Goal: Task Accomplishment & Management: Manage account settings

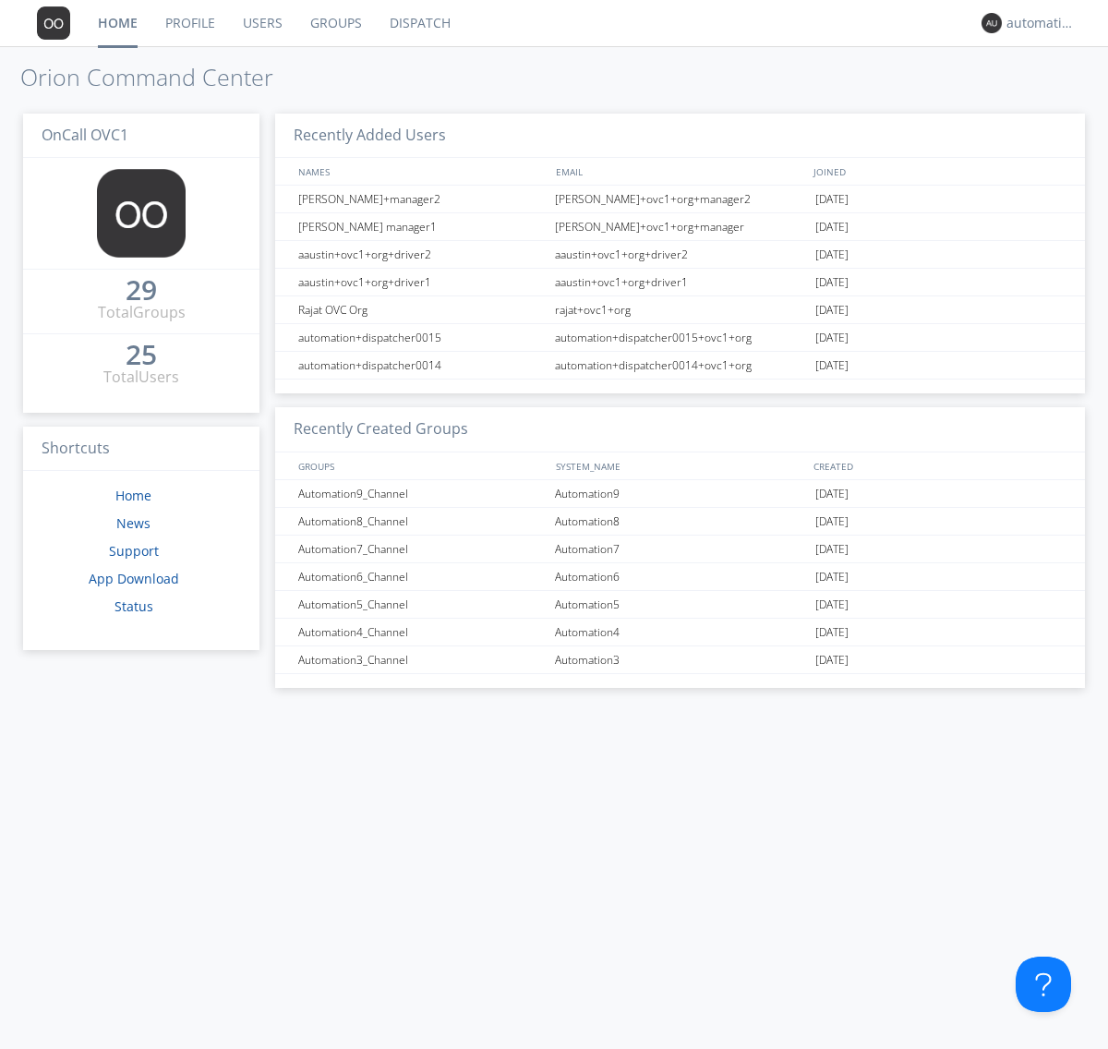
click at [334, 23] on link "Groups" at bounding box center [335, 23] width 79 height 46
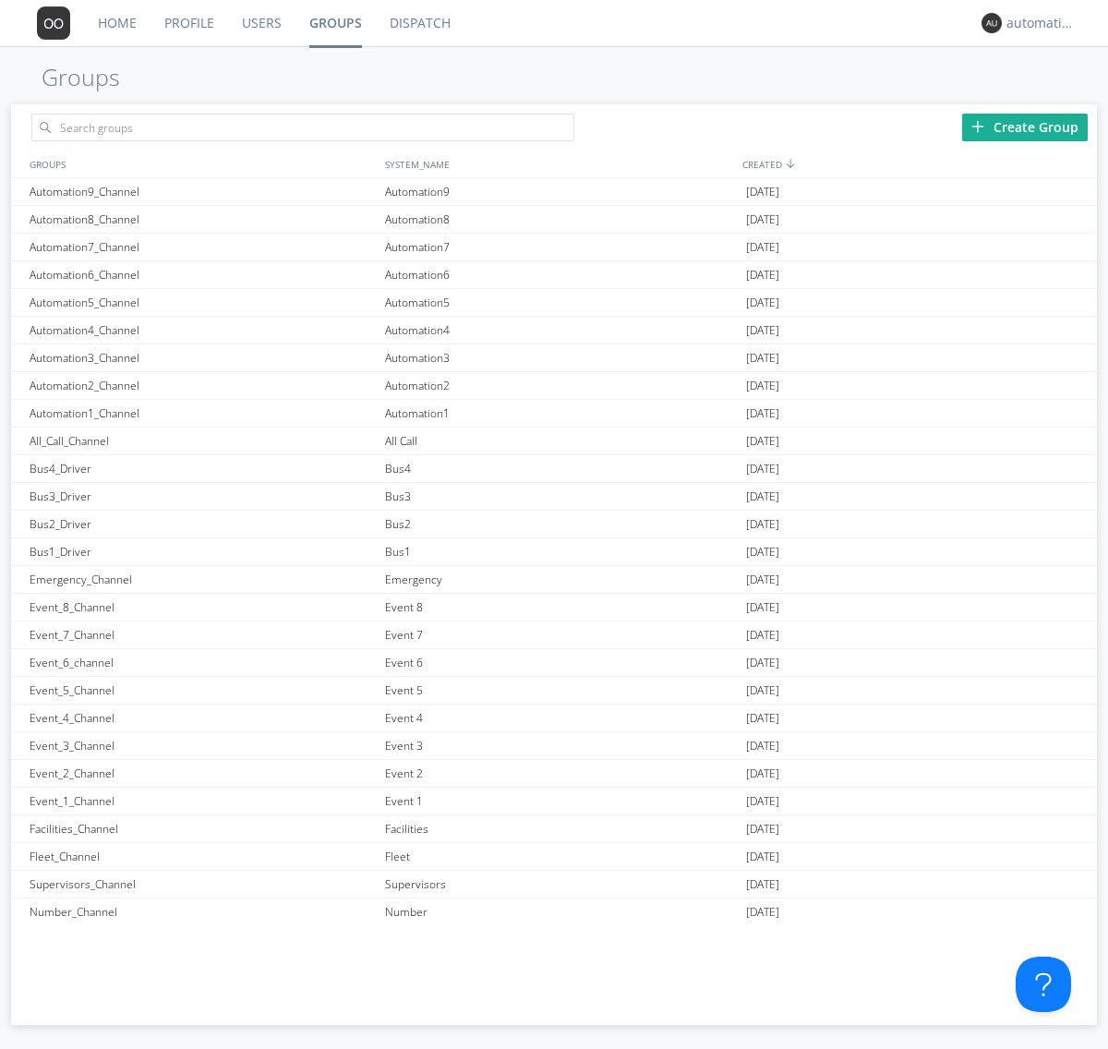
click at [1025, 127] on div "Create Group" at bounding box center [1025, 128] width 126 height 28
click at [334, 23] on link "Groups" at bounding box center [335, 23] width 80 height 46
type input "New_Channel_1760379924"
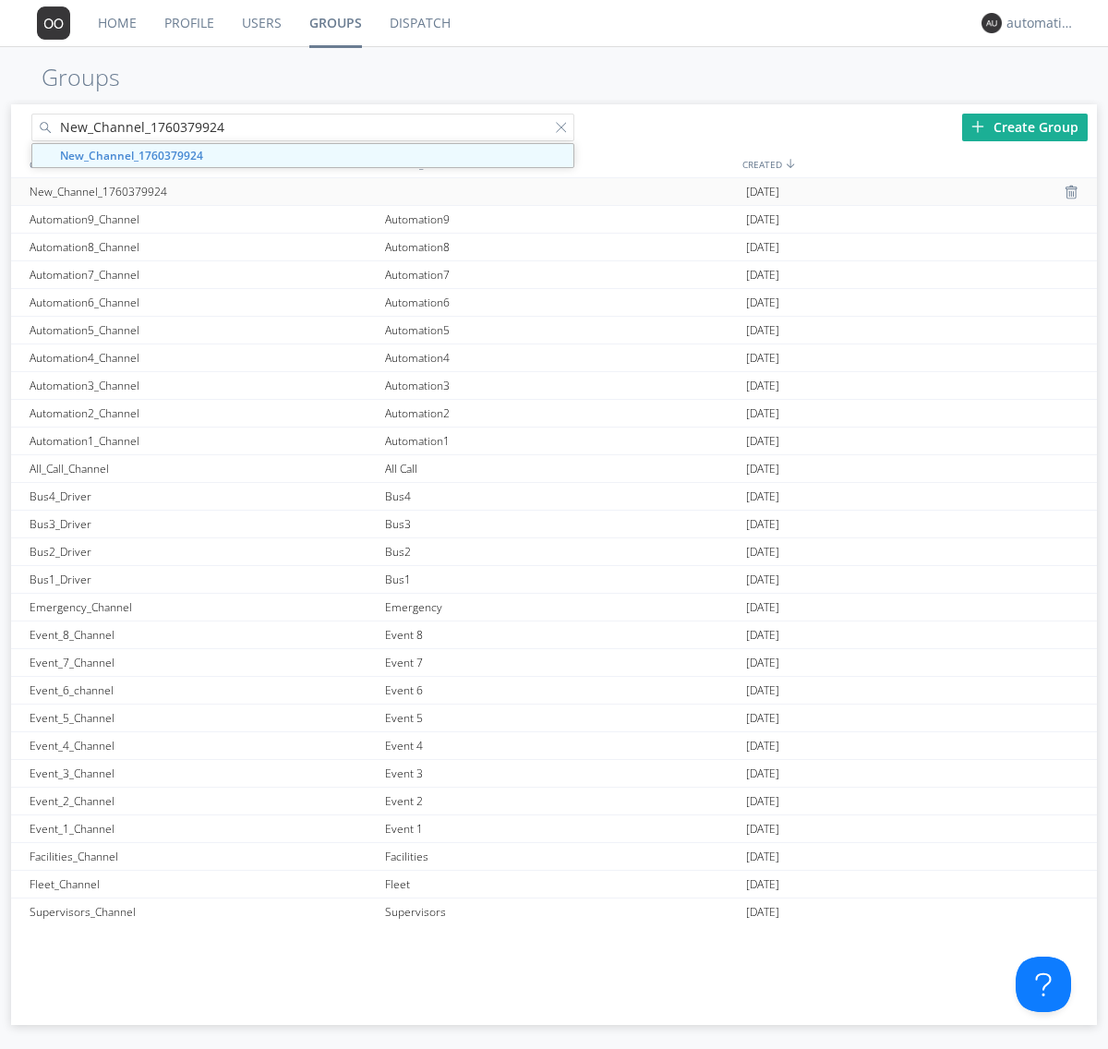
type input "New_Channel_1760379924"
click at [202, 191] on div "New_Channel_1760379924" at bounding box center [202, 191] width 355 height 27
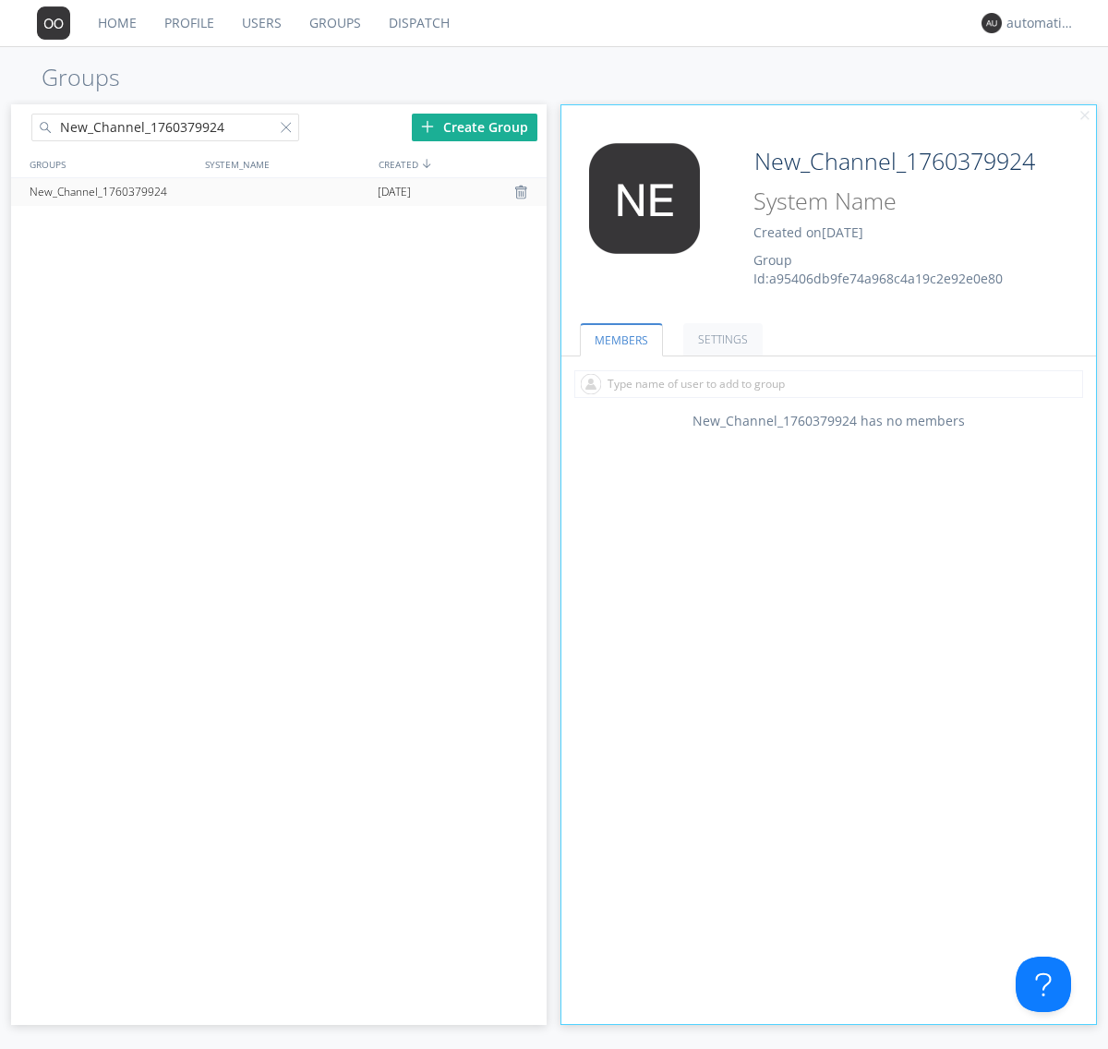
type input "System_Name_1760379924"
click at [289, 130] on div at bounding box center [290, 131] width 18 height 18
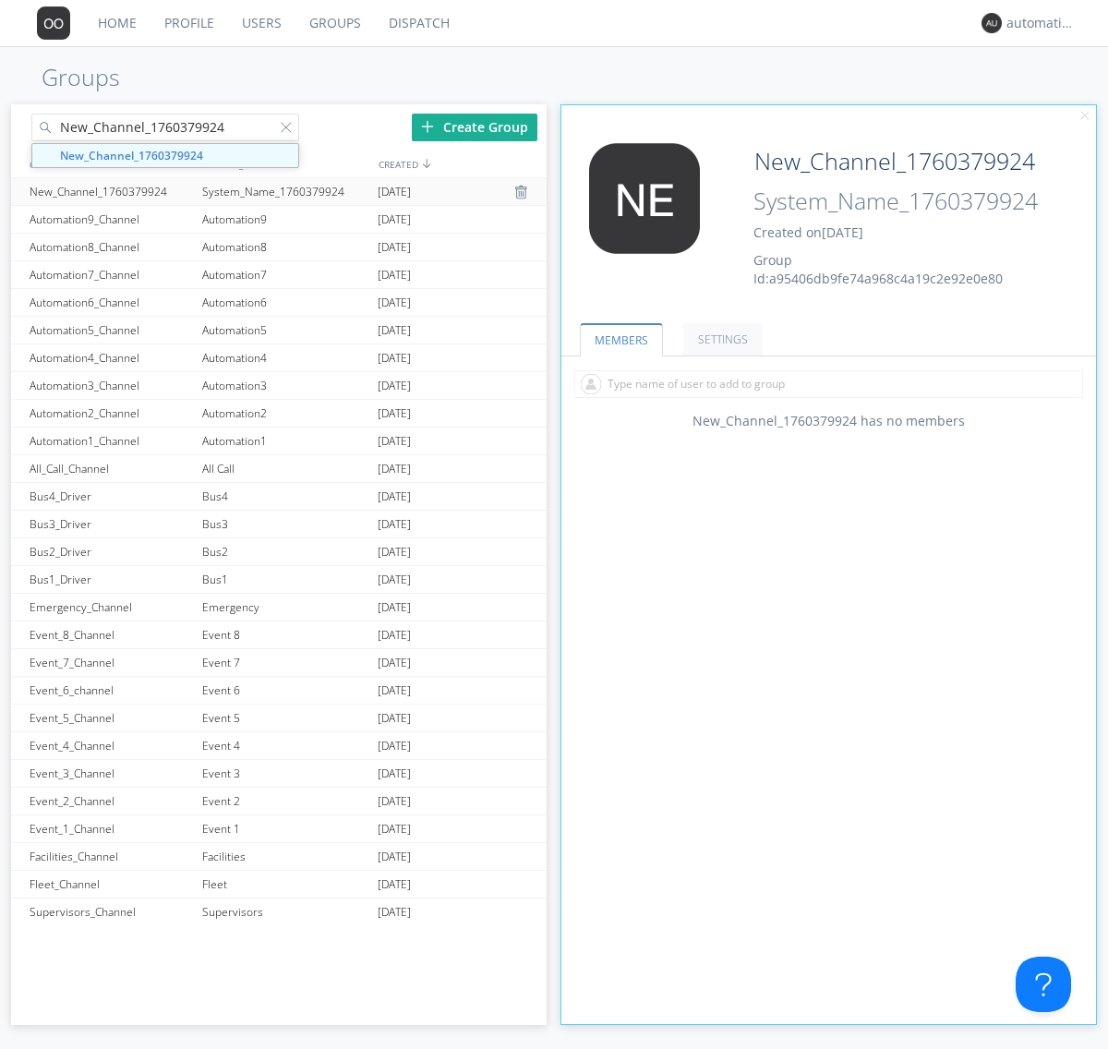
type input "New_Channel_1760379924"
click at [111, 191] on div "New_Channel_1760379924" at bounding box center [111, 191] width 173 height 27
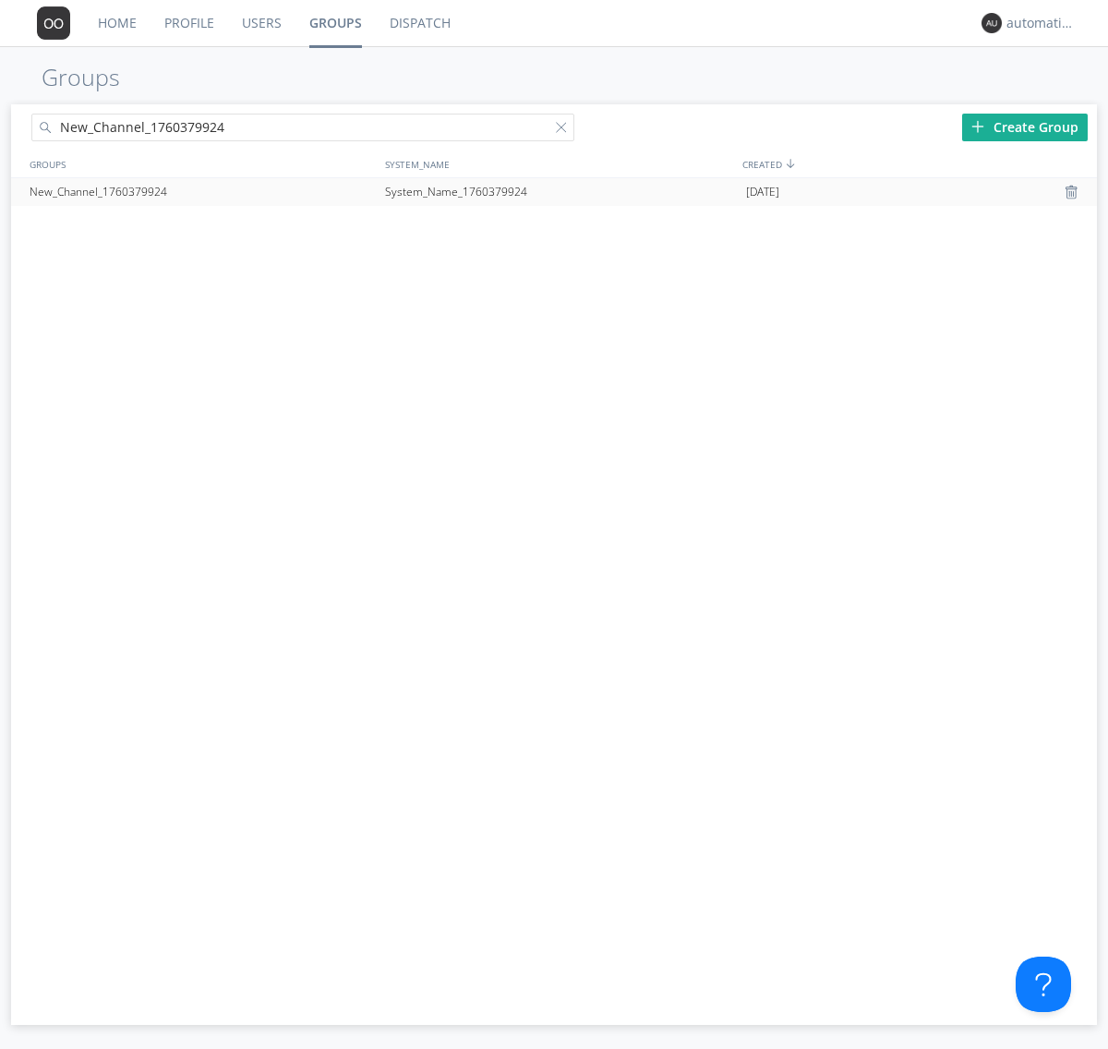
click at [565, 130] on div at bounding box center [565, 131] width 18 height 18
type input "New_Channel_1760379924"
click at [202, 191] on div "New_Channel_1760379924" at bounding box center [202, 192] width 355 height 28
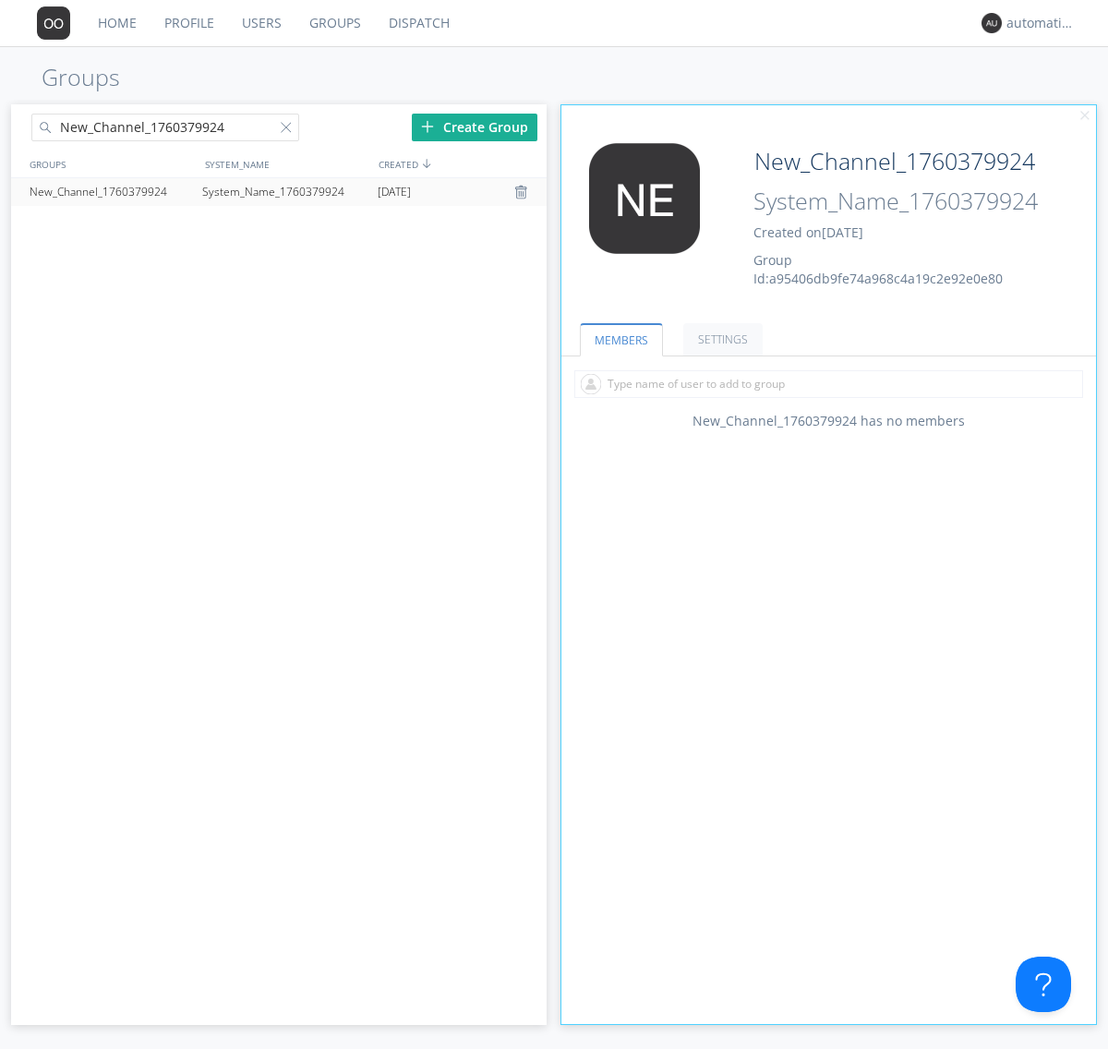
click at [523, 192] on div at bounding box center [523, 192] width 18 height 15
